Goal: Task Accomplishment & Management: Manage account settings

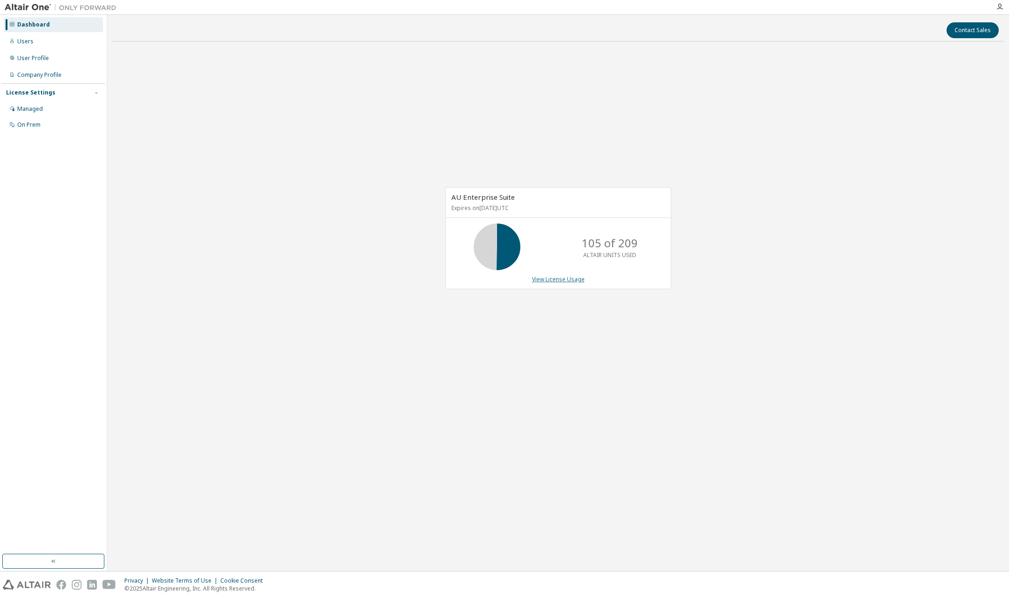
click at [549, 281] on link "View License Usage" at bounding box center [558, 279] width 53 height 8
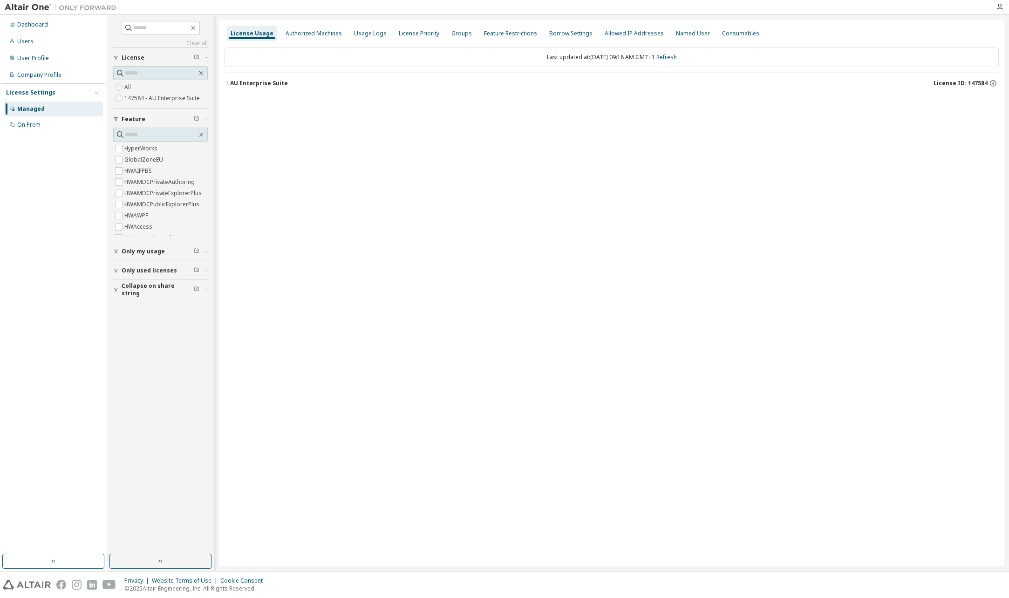
click at [116, 287] on button "Collapse on share string" at bounding box center [160, 290] width 95 height 21
click at [113, 272] on icon "button" at bounding box center [116, 271] width 6 height 6
click at [226, 83] on icon "button" at bounding box center [228, 84] width 6 height 6
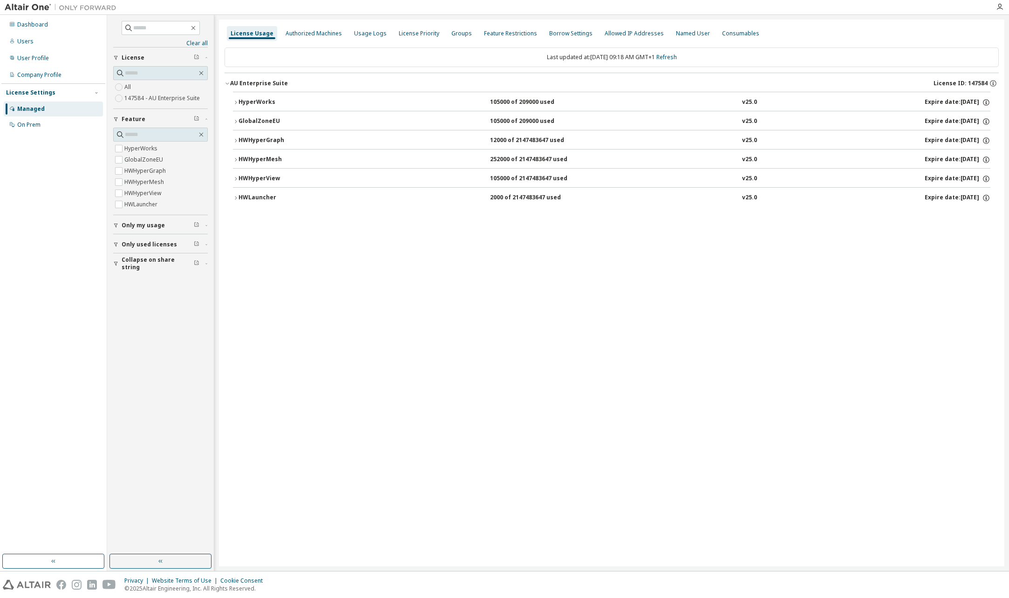
click at [234, 104] on icon "button" at bounding box center [236, 103] width 6 height 6
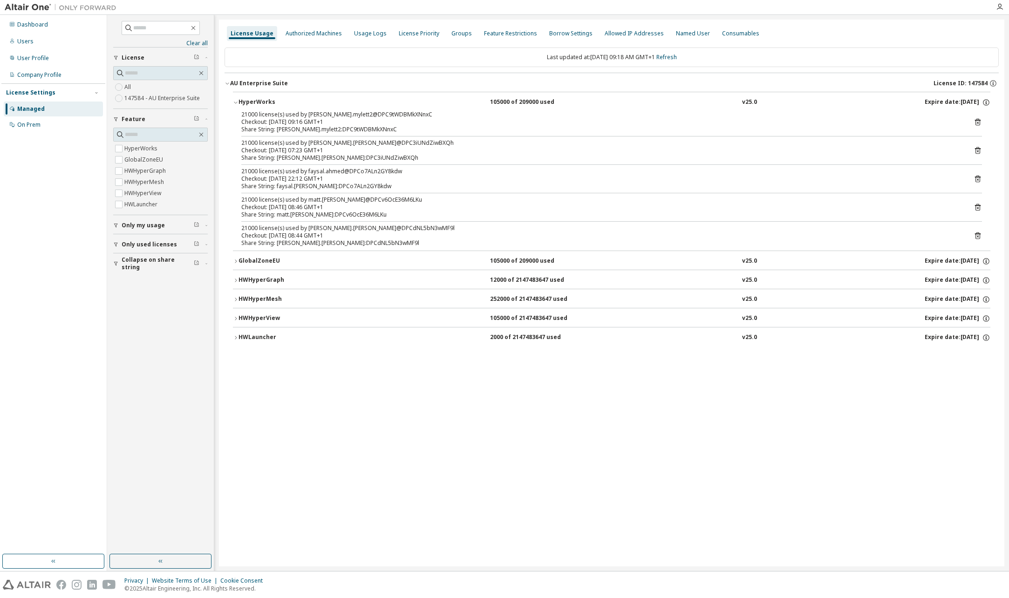
click at [680, 53] on div "Last updated at: [DATE] 09:18 AM GMT+1 Refresh" at bounding box center [612, 58] width 774 height 20
click at [677, 56] on link "Refresh" at bounding box center [667, 57] width 21 height 8
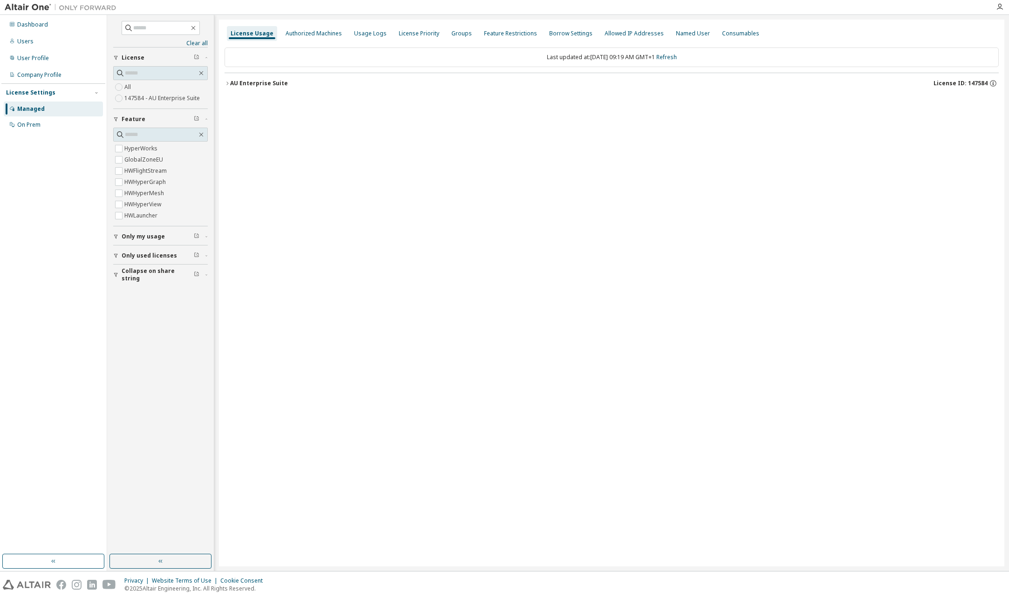
click at [226, 84] on icon "button" at bounding box center [228, 84] width 6 height 6
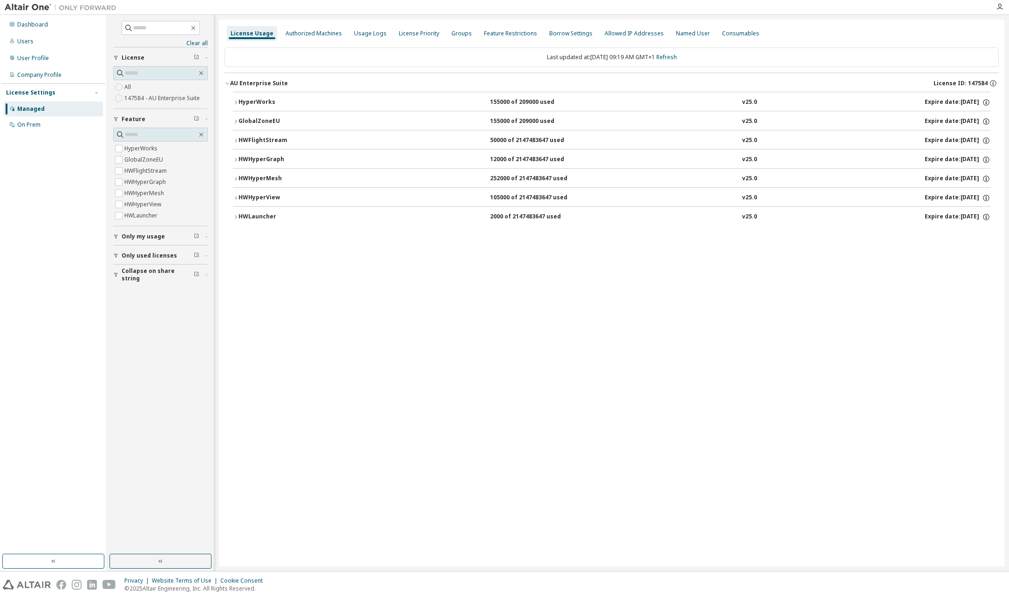
click at [113, 277] on icon "button" at bounding box center [116, 275] width 6 height 6
drag, startPoint x: 116, startPoint y: 255, endPoint x: 126, endPoint y: 258, distance: 10.2
click at [116, 256] on icon "button" at bounding box center [116, 256] width 6 height 6
click at [238, 103] on icon "button" at bounding box center [236, 103] width 6 height 6
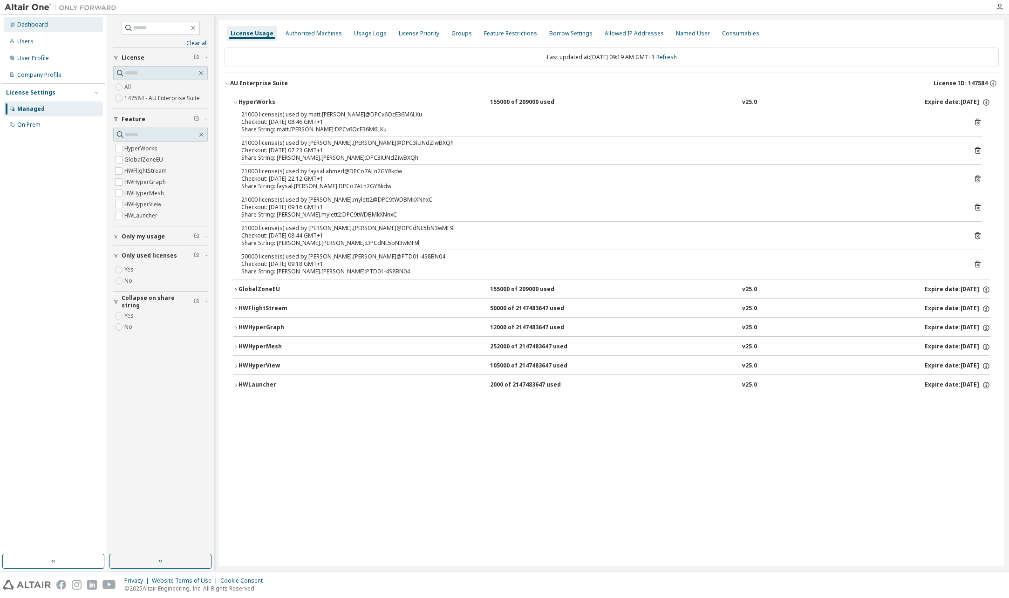
click at [30, 24] on div "Dashboard" at bounding box center [32, 24] width 31 height 7
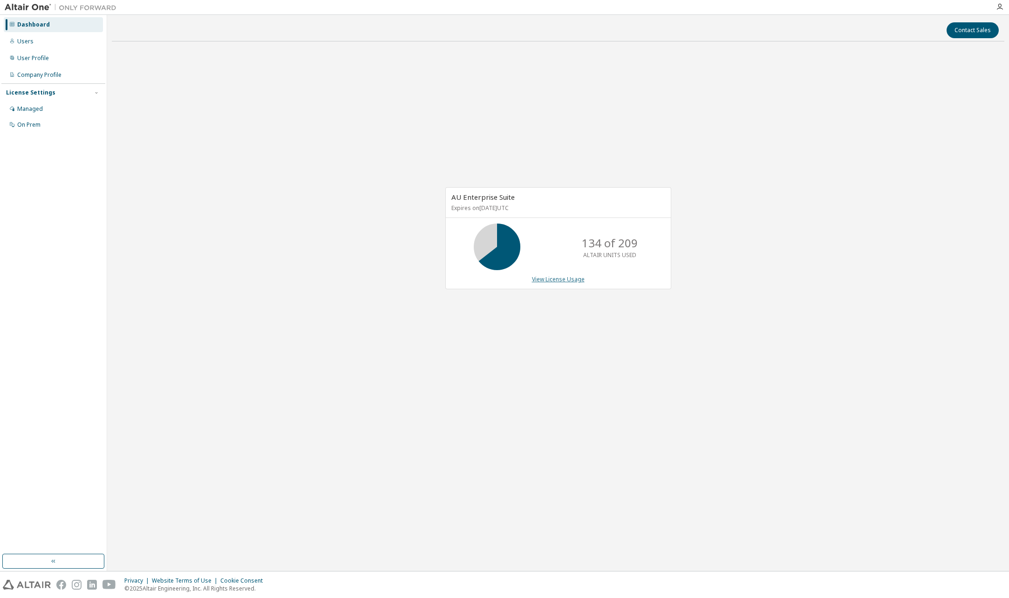
click at [564, 282] on link "View License Usage" at bounding box center [558, 279] width 53 height 8
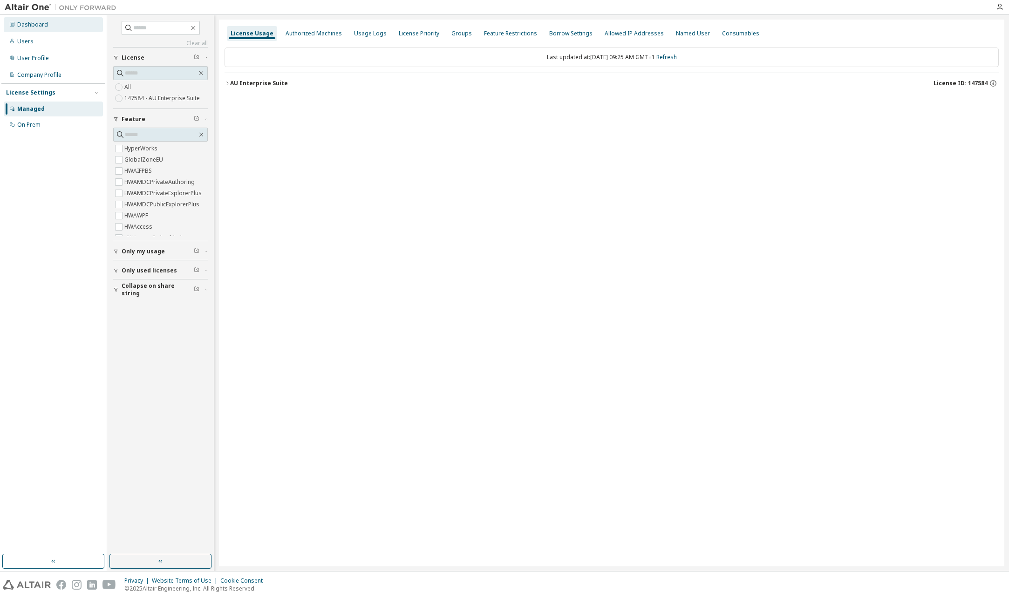
click at [40, 25] on div "Dashboard" at bounding box center [32, 24] width 31 height 7
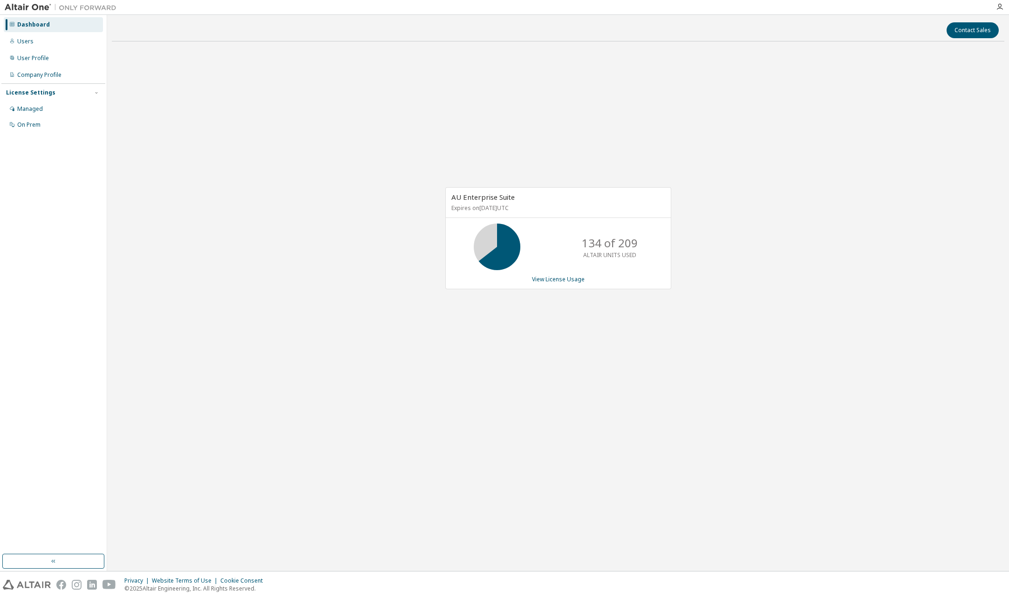
click at [41, 26] on div "Dashboard" at bounding box center [33, 24] width 33 height 7
click at [551, 277] on link "View License Usage" at bounding box center [558, 279] width 53 height 8
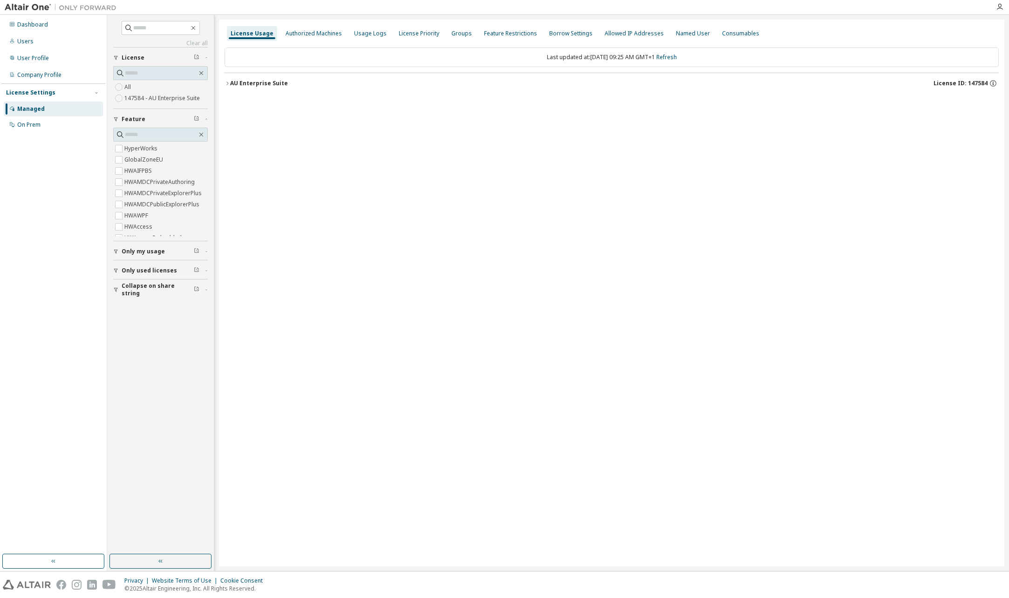
drag, startPoint x: 170, startPoint y: 289, endPoint x: 164, endPoint y: 290, distance: 6.2
click at [170, 289] on span "Collapse on share string" at bounding box center [158, 289] width 72 height 15
click at [117, 273] on icon "button" at bounding box center [116, 271] width 6 height 6
click at [226, 82] on icon "button" at bounding box center [228, 84] width 6 height 6
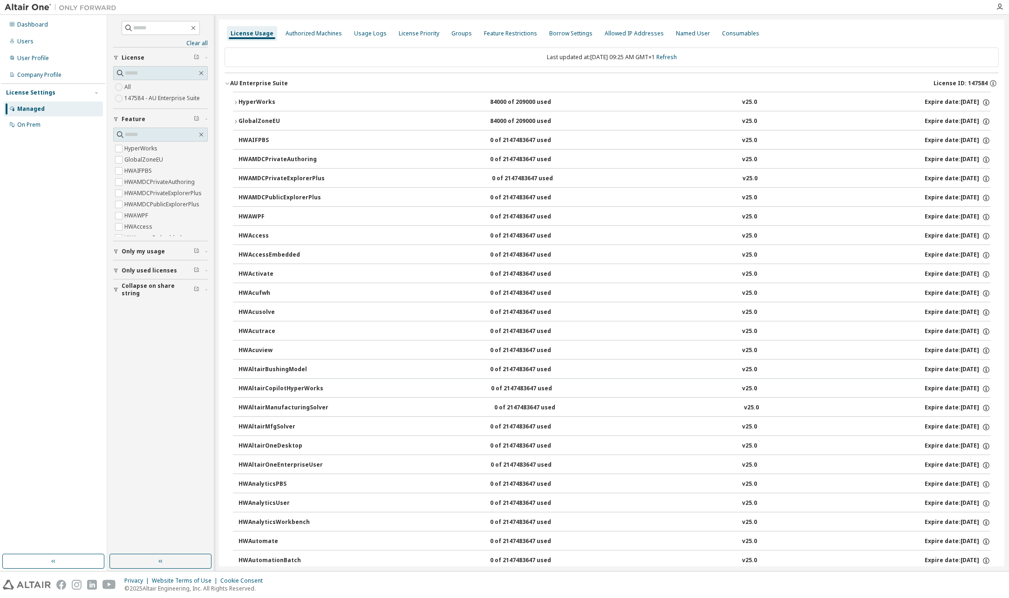
click at [236, 103] on icon "button" at bounding box center [236, 103] width 6 height 6
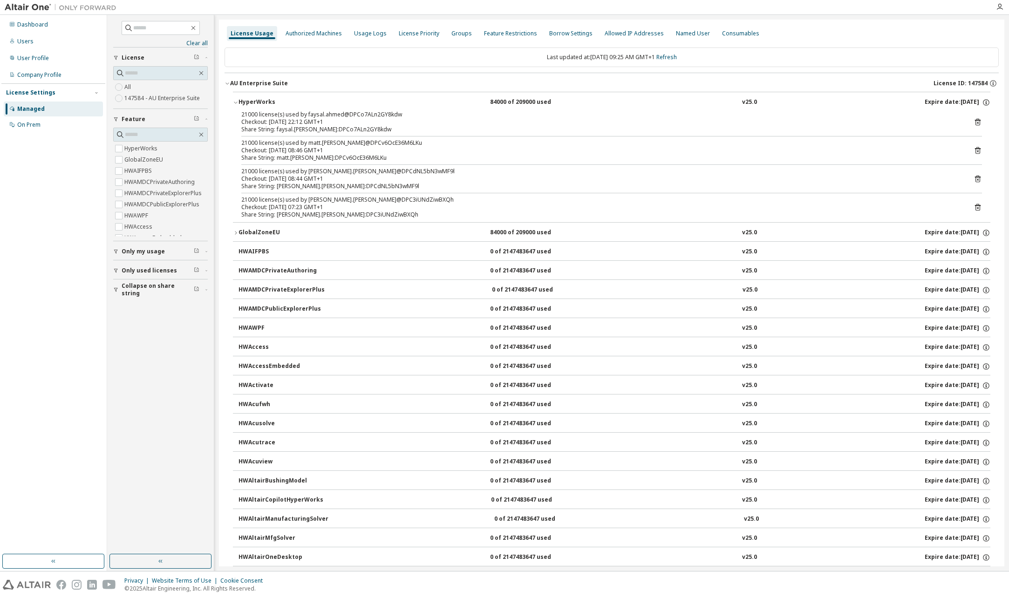
click at [115, 290] on icon "button" at bounding box center [116, 290] width 6 height 6
